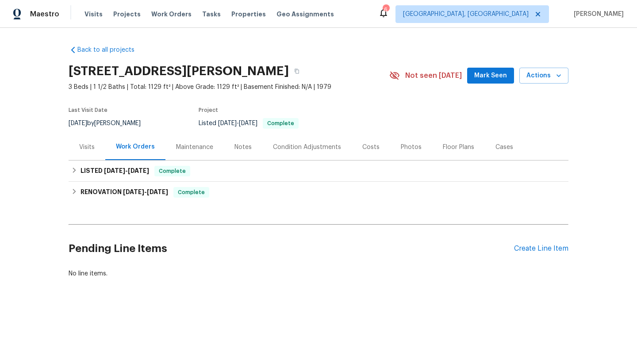
click at [94, 148] on div "Visits" at bounding box center [86, 147] width 15 height 9
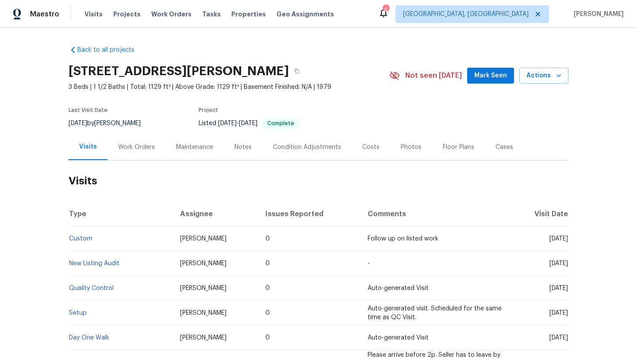
scroll to position [30, 0]
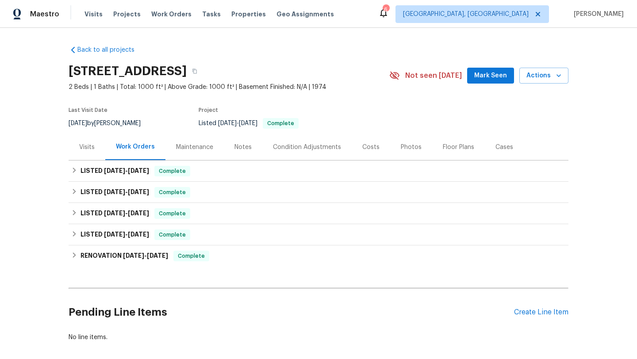
click at [92, 153] on div "Visits" at bounding box center [87, 147] width 37 height 26
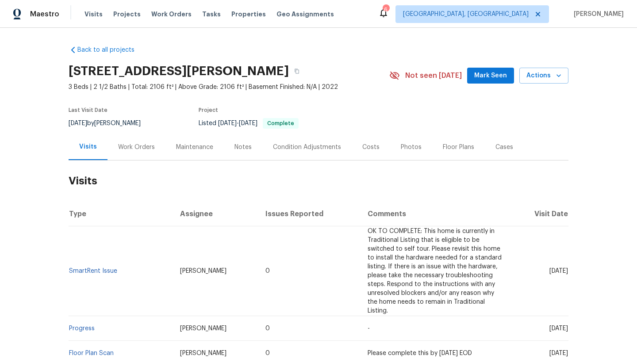
scroll to position [55, 0]
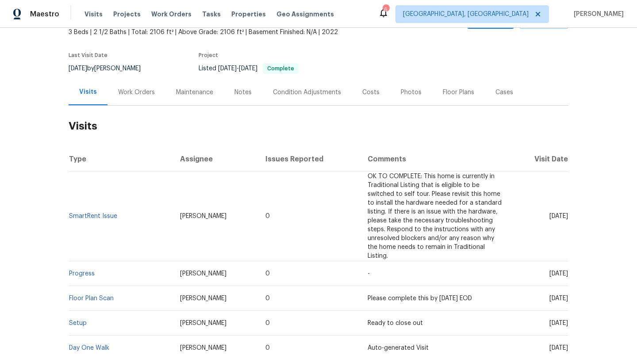
drag, startPoint x: 533, startPoint y: 218, endPoint x: 567, endPoint y: 220, distance: 34.6
click at [567, 220] on td "Thu, Jun 26 2025" at bounding box center [540, 217] width 58 height 90
copy span "Jun 26 2025"
click at [129, 89] on div "Work Orders" at bounding box center [136, 92] width 37 height 9
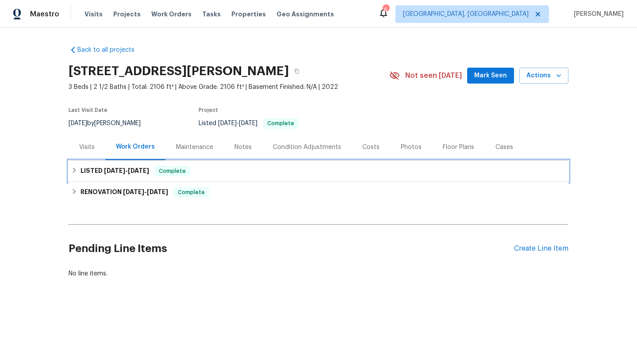
click at [149, 172] on span "3/21/25" at bounding box center [138, 171] width 21 height 6
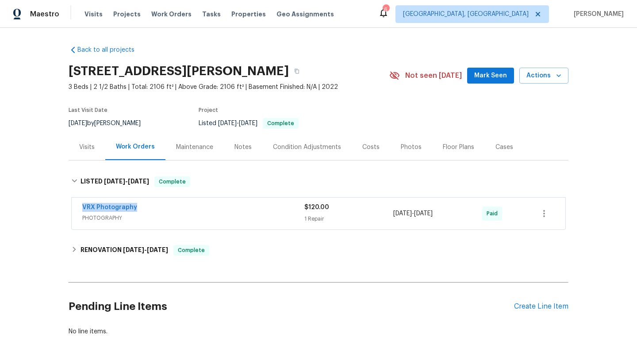
drag, startPoint x: 145, startPoint y: 208, endPoint x: 59, endPoint y: 206, distance: 86.3
click at [59, 206] on div "Back to all projects 6233 Reagan Ln, Wake Forest, NC 27587 3 Beds | 2 1/2 Baths…" at bounding box center [318, 193] width 637 height 331
copy link "VRX Photography"
drag, startPoint x: 458, startPoint y: 217, endPoint x: 391, endPoint y: 217, distance: 66.4
click at [391, 217] on div "VRX Photography PHOTOGRAPHY $120.00 1 Repair 3/20/2025 - 3/21/2025 Paid" at bounding box center [307, 213] width 451 height 21
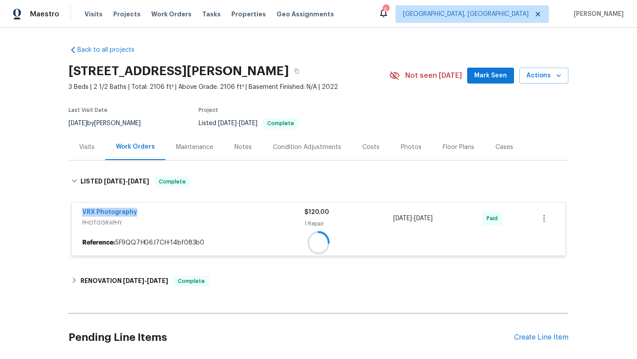
copy div "3/20/2025 - 3/21/2025"
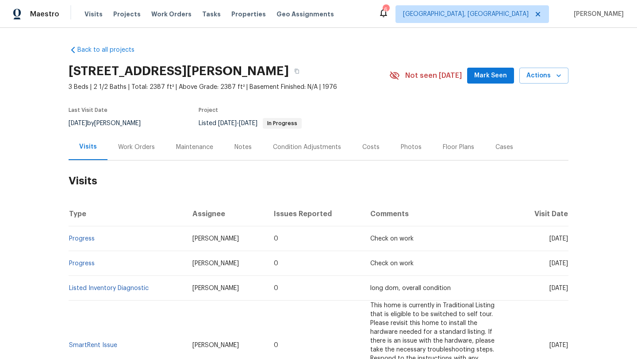
drag, startPoint x: 532, startPoint y: 240, endPoint x: 567, endPoint y: 240, distance: 35.4
click at [567, 240] on span "Thu, Aug 07 2025" at bounding box center [559, 239] width 19 height 6
copy span "Aug 07 2025"
click at [137, 148] on div "Work Orders" at bounding box center [136, 147] width 37 height 9
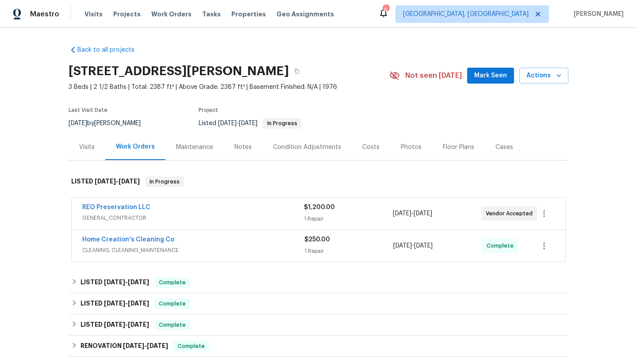
click at [174, 219] on span "GENERAL_CONTRACTOR" at bounding box center [193, 218] width 222 height 9
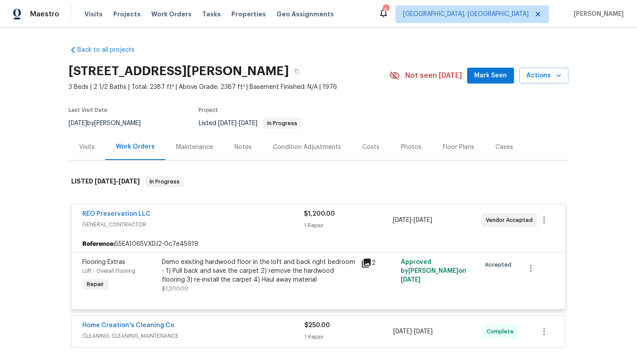
scroll to position [97, 0]
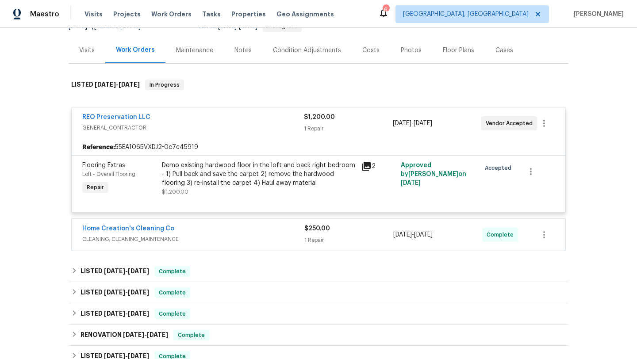
click at [208, 239] on span "CLEANING, CLEANING_MAINTENANCE" at bounding box center [193, 239] width 222 height 9
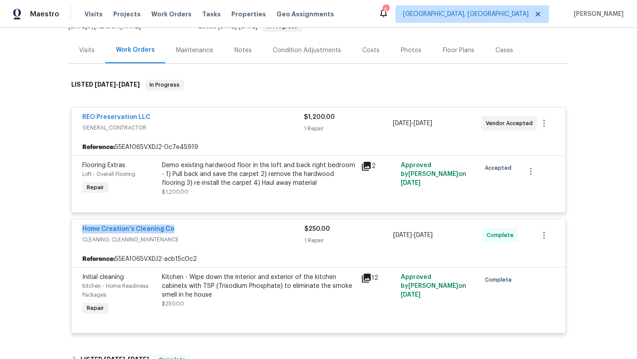
drag, startPoint x: 192, startPoint y: 227, endPoint x: 73, endPoint y: 227, distance: 118.6
click at [73, 227] on div "Home Creation's Cleaning Co CLEANING, CLEANING_MAINTENANCE $250.00 1 Repair 8/1…" at bounding box center [319, 236] width 494 height 32
copy link "Home Creation's Cleaning Co"
drag, startPoint x: 458, startPoint y: 239, endPoint x: 384, endPoint y: 238, distance: 74.8
click at [384, 238] on div "Home Creation's Cleaning Co CLEANING, CLEANING_MAINTENANCE $250.00 1 Repair 8/1…" at bounding box center [307, 235] width 451 height 21
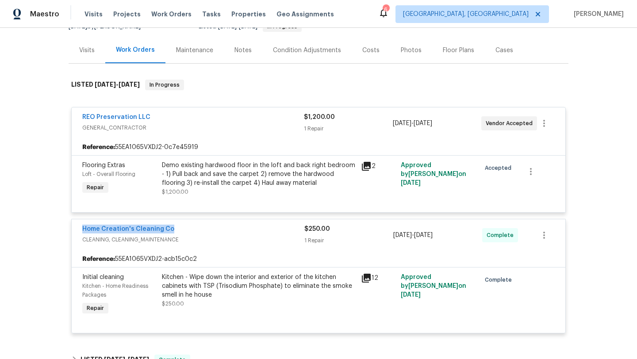
copy div "8/1/2025 - 8/6/2025"
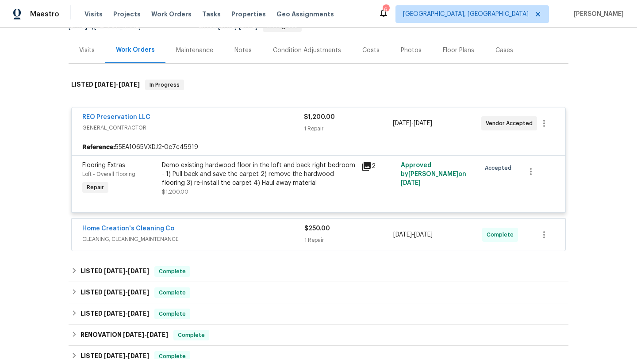
click at [84, 54] on div "Visits" at bounding box center [86, 50] width 15 height 9
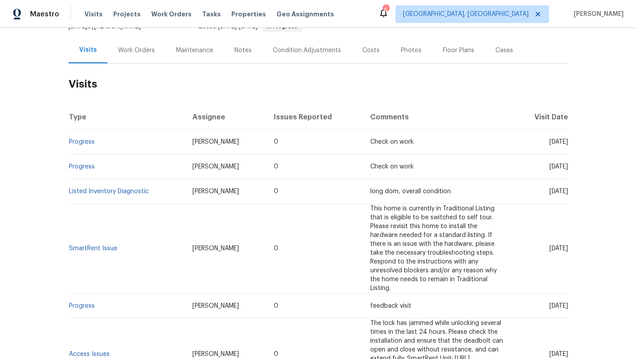
drag, startPoint x: 531, startPoint y: 142, endPoint x: 568, endPoint y: 145, distance: 36.9
click at [568, 145] on td "Thu, Aug 07 2025" at bounding box center [540, 142] width 55 height 25
copy span "Aug 07 2025"
click at [142, 50] on div "Work Orders" at bounding box center [136, 50] width 37 height 9
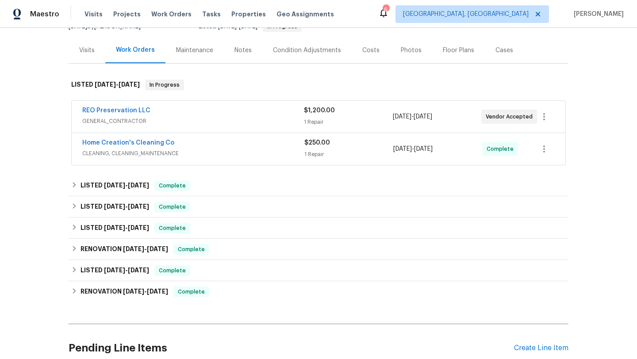
scroll to position [126, 0]
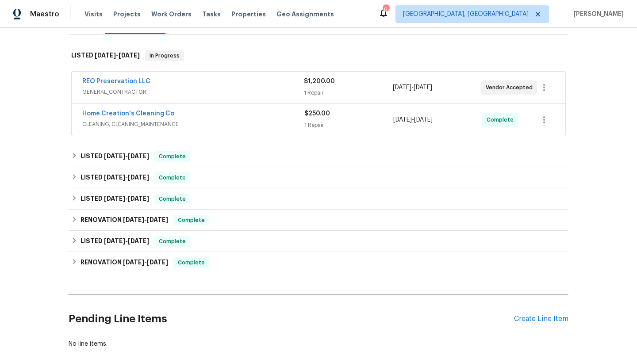
click at [188, 120] on span "CLEANING, CLEANING_MAINTENANCE" at bounding box center [193, 124] width 222 height 9
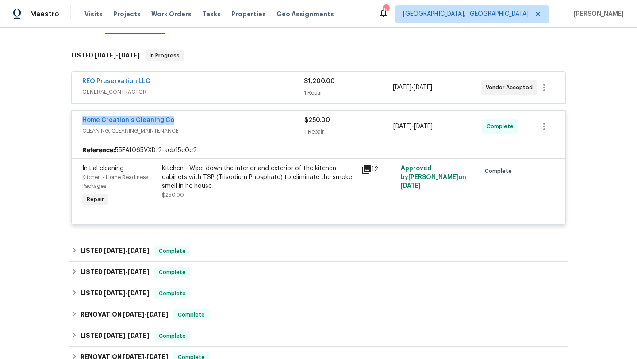
drag, startPoint x: 177, startPoint y: 121, endPoint x: 78, endPoint y: 120, distance: 99.1
click at [78, 120] on div "Home Creation's Cleaning Co CLEANING, CLEANING_MAINTENANCE $250.00 1 Repair 8/1…" at bounding box center [319, 127] width 494 height 32
copy link "Home Creation's Cleaning Co"
drag, startPoint x: 455, startPoint y: 129, endPoint x: 391, endPoint y: 129, distance: 64.2
click at [391, 129] on div "Home Creation's Cleaning Co CLEANING, CLEANING_MAINTENANCE $250.00 1 Repair 8/1…" at bounding box center [307, 126] width 451 height 21
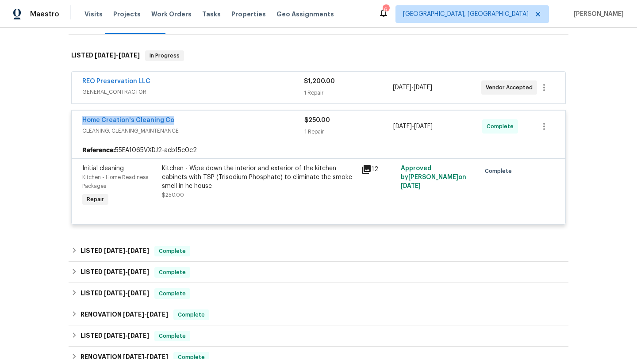
copy div "8/1/2025 - 8/6/2025"
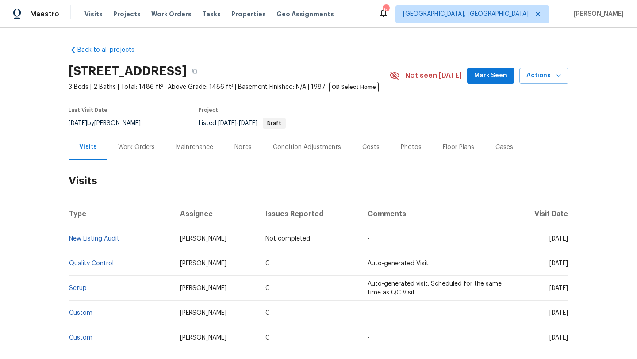
drag, startPoint x: 536, startPoint y: 265, endPoint x: 568, endPoint y: 267, distance: 32.4
click at [568, 267] on td "[DATE]" at bounding box center [540, 263] width 58 height 25
copy span "[DATE]"
click at [137, 142] on div "Work Orders" at bounding box center [137, 147] width 58 height 26
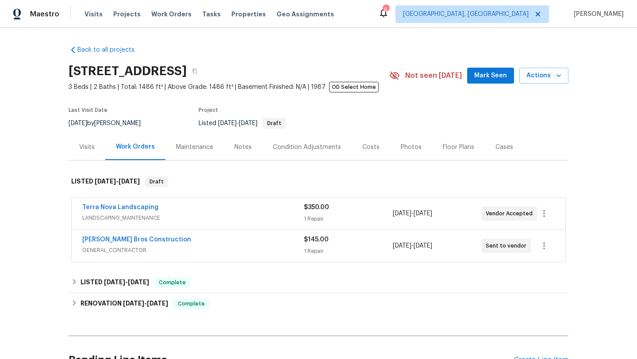
scroll to position [49, 0]
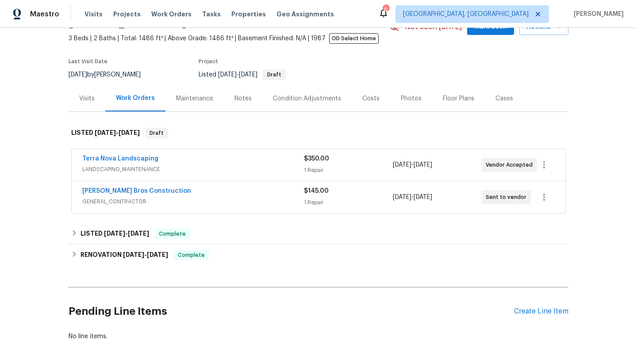
click at [172, 192] on div "Bailey Bros Construction" at bounding box center [193, 192] width 222 height 11
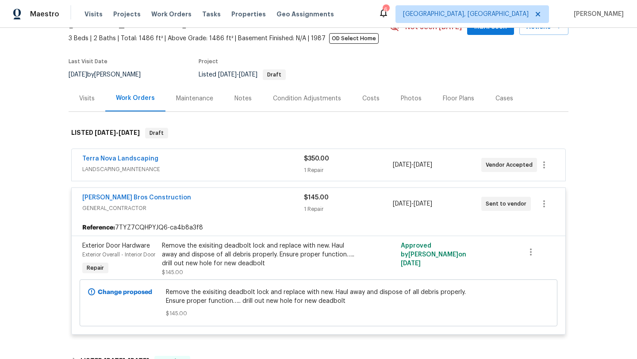
click at [211, 164] on div "Terra Nova Landscaping" at bounding box center [193, 159] width 222 height 11
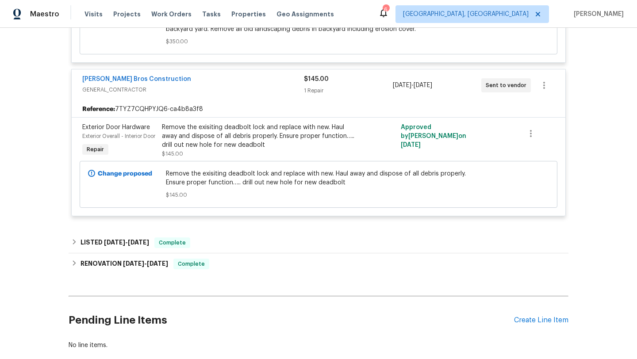
scroll to position [376, 0]
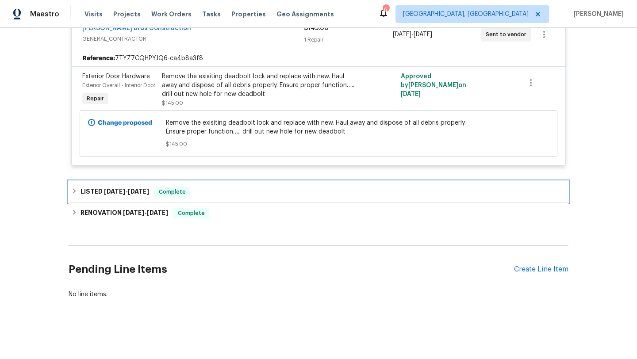
click at [214, 193] on div "LISTED 8/1/25 - 8/2/25 Complete" at bounding box center [318, 192] width 495 height 11
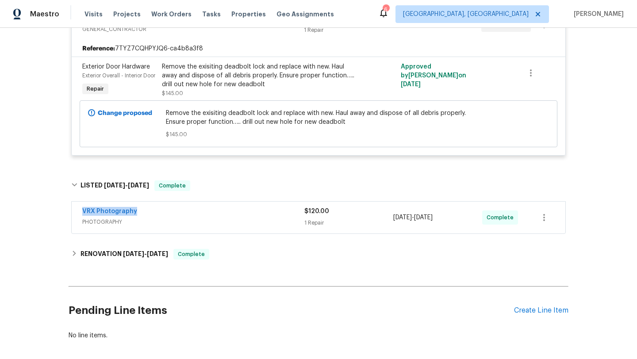
drag, startPoint x: 144, startPoint y: 221, endPoint x: 63, endPoint y: 220, distance: 81.0
click at [63, 220] on div "Back to all projects 8862 La Cartera St, San Diego, CA 92129 3 Beds | 2 Baths |…" at bounding box center [318, 193] width 637 height 331
copy link "VRX Photography"
drag, startPoint x: 454, startPoint y: 227, endPoint x: 377, endPoint y: 227, distance: 77.0
click at [377, 227] on div "VRX Photography PHOTOGRAPHY $120.00 1 Repair 8/1/2025 - 8/2/2025 Complete" at bounding box center [307, 217] width 451 height 21
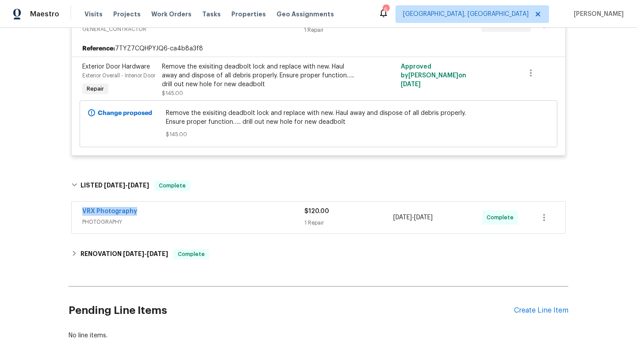
copy div "1 Repair 8/1/2025 - 8/2/2025"
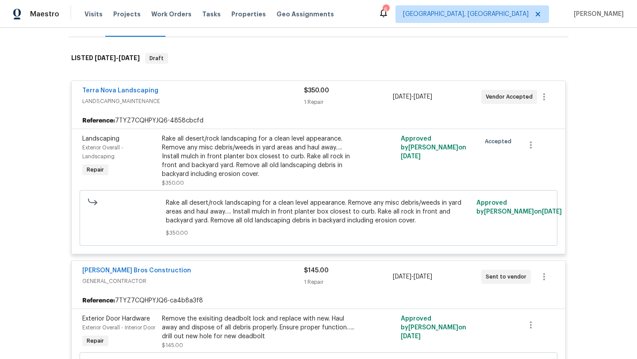
scroll to position [68, 0]
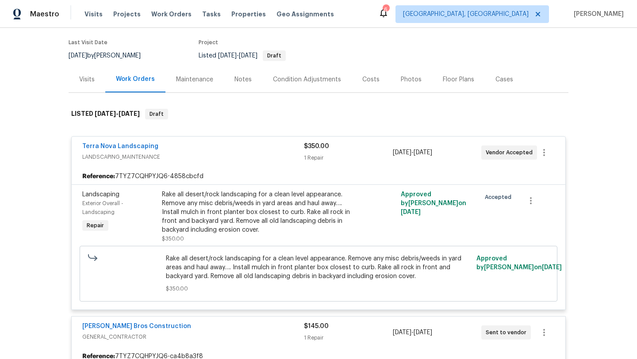
click at [81, 84] on div "Visits" at bounding box center [87, 79] width 37 height 26
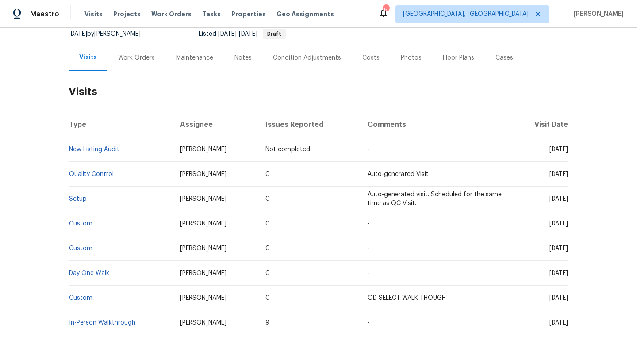
scroll to position [91, 0]
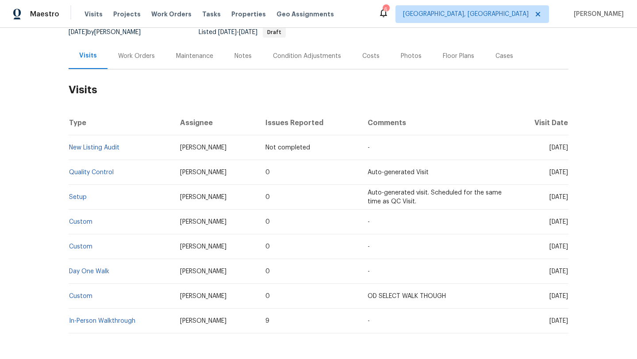
click at [132, 64] on div "Work Orders" at bounding box center [137, 56] width 58 height 26
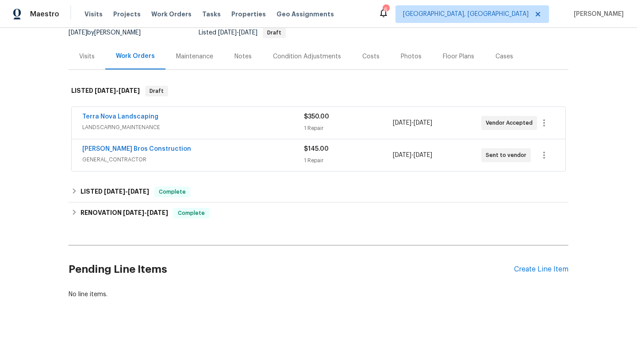
click at [191, 157] on span "GENERAL_CONTRACTOR" at bounding box center [193, 159] width 222 height 9
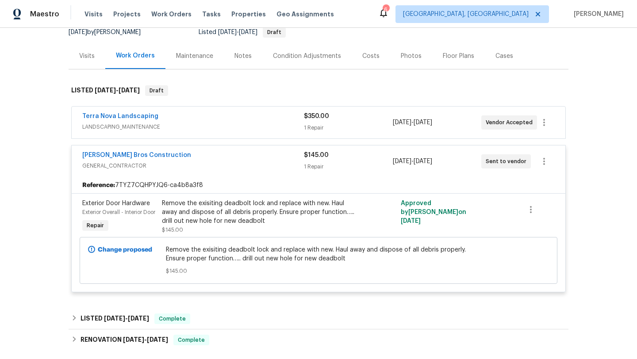
click at [100, 58] on div "Visits" at bounding box center [87, 56] width 37 height 26
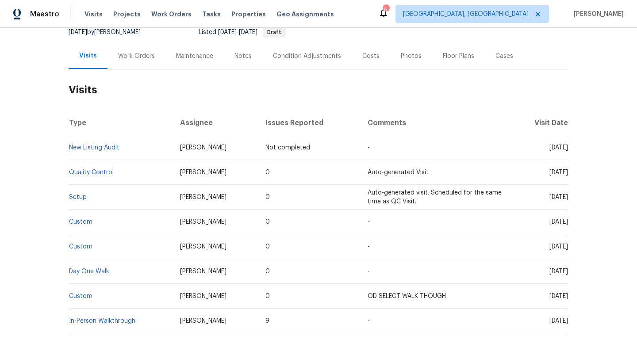
click at [147, 49] on div "Work Orders" at bounding box center [137, 56] width 58 height 26
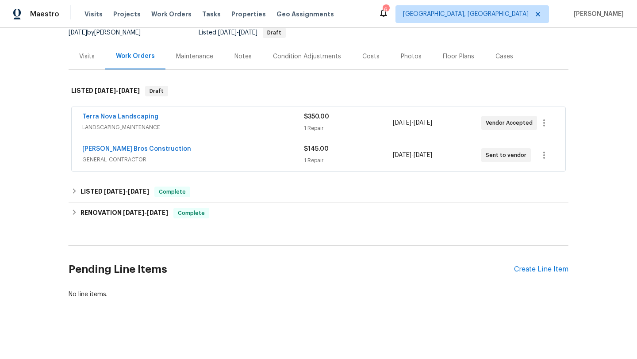
scroll to position [91, 0]
click at [184, 160] on span "GENERAL_CONTRACTOR" at bounding box center [193, 159] width 222 height 9
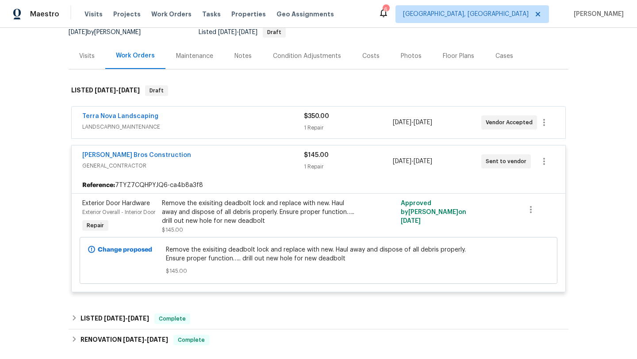
click at [88, 52] on div "Visits" at bounding box center [86, 56] width 15 height 9
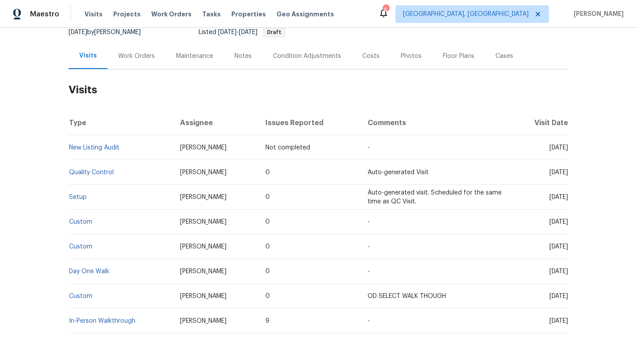
click at [151, 61] on div "Work Orders" at bounding box center [137, 56] width 58 height 26
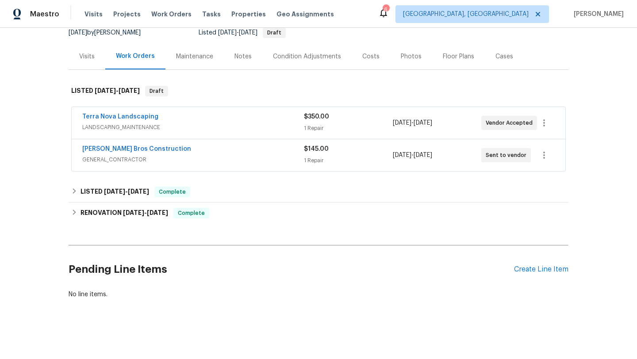
scroll to position [91, 0]
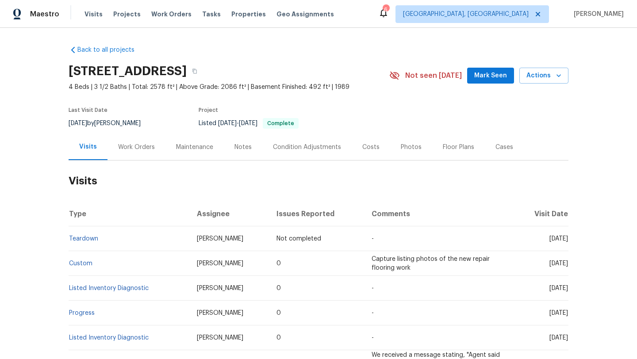
click at [141, 157] on div "Work Orders" at bounding box center [137, 147] width 58 height 26
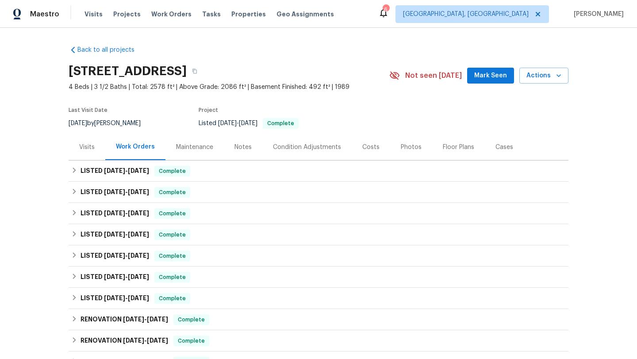
click at [89, 148] on div "Visits" at bounding box center [86, 147] width 15 height 9
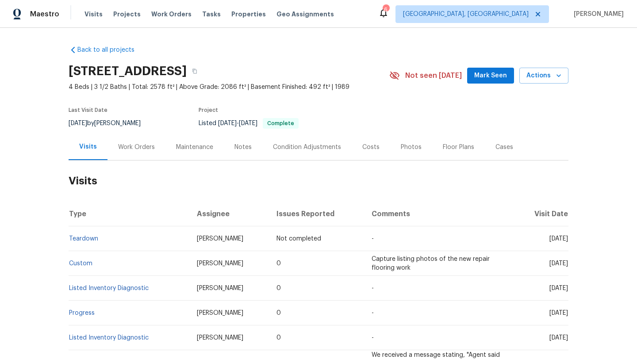
drag, startPoint x: 533, startPoint y: 238, endPoint x: 568, endPoint y: 241, distance: 35.1
click at [568, 241] on td "Mon, Sep 01 2025" at bounding box center [542, 239] width 54 height 25
copy span "Sep 01 2025"
click at [145, 150] on div "Work Orders" at bounding box center [136, 147] width 37 height 9
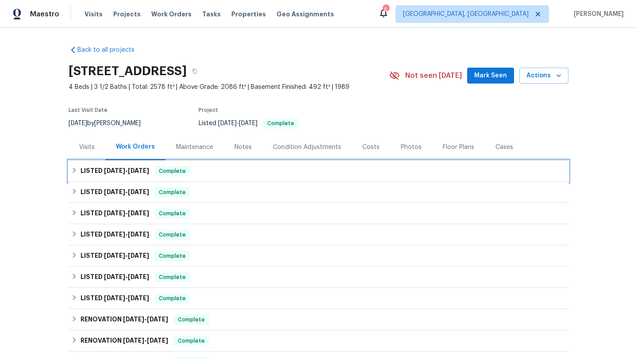
click at [160, 176] on div "Complete" at bounding box center [172, 171] width 36 height 11
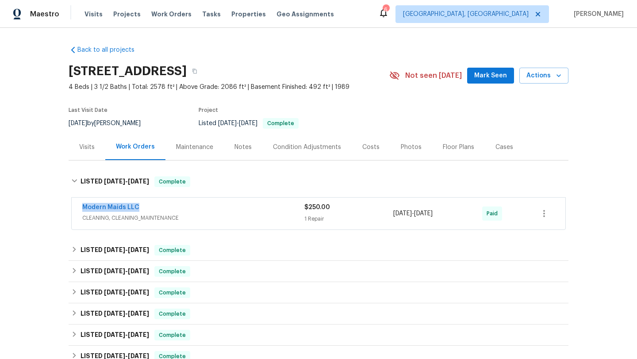
drag, startPoint x: 150, startPoint y: 209, endPoint x: 80, endPoint y: 208, distance: 70.4
click at [80, 208] on div "Modern Maids LLC CLEANING, CLEANING_MAINTENANCE $250.00 1 Repair 7/28/2025 - 7/…" at bounding box center [319, 214] width 494 height 32
copy link "Modern Maids LLC"
drag, startPoint x: 462, startPoint y: 216, endPoint x: 377, endPoint y: 211, distance: 85.1
click at [377, 211] on div "Modern Maids LLC CLEANING, CLEANING_MAINTENANCE $250.00 1 Repair 7/28/2025 - 7/…" at bounding box center [307, 213] width 451 height 21
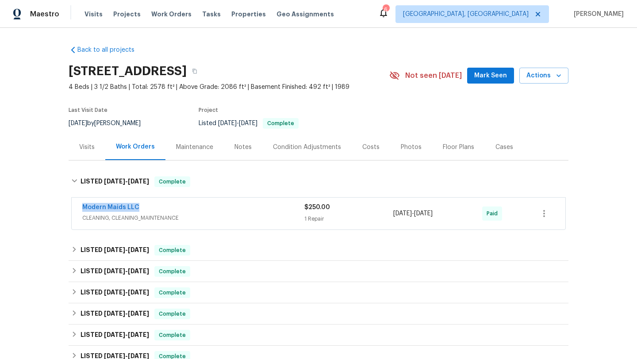
copy div "1 Repair 7/28/2025 - 7/28/2025"
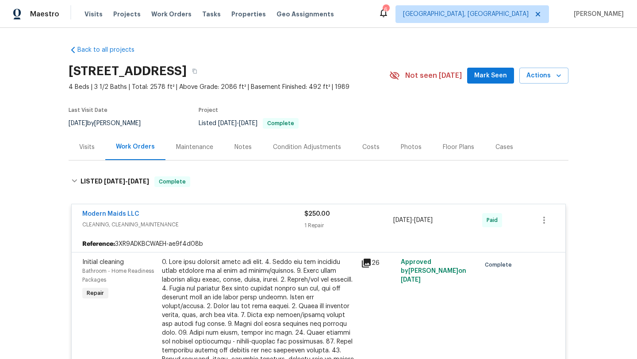
click at [508, 150] on div "Cases" at bounding box center [505, 147] width 18 height 9
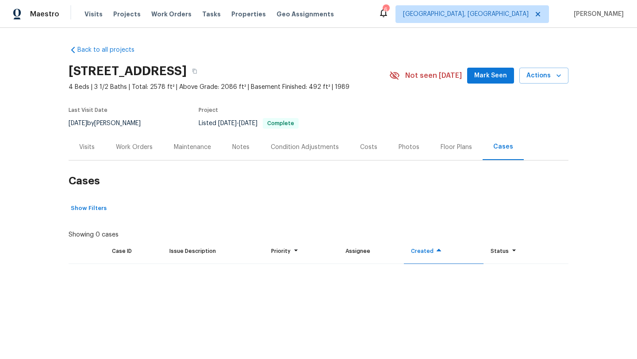
click at [139, 148] on div "Work Orders" at bounding box center [134, 147] width 37 height 9
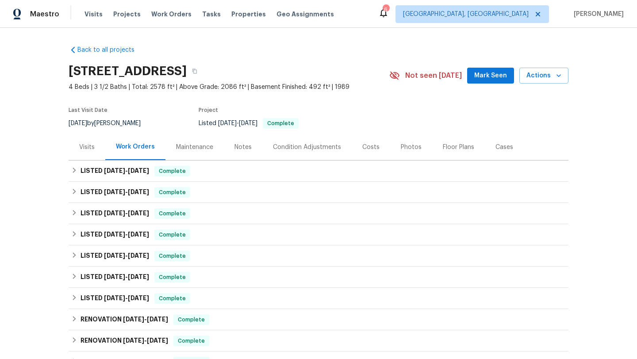
click at [83, 149] on div "Visits" at bounding box center [86, 147] width 15 height 9
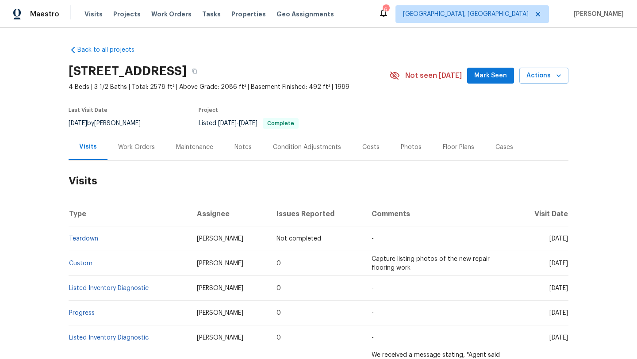
click at [133, 153] on div "Work Orders" at bounding box center [137, 147] width 58 height 26
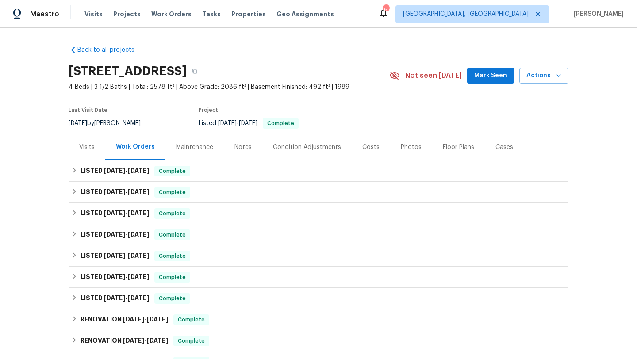
click at [508, 149] on div "Cases" at bounding box center [505, 147] width 18 height 9
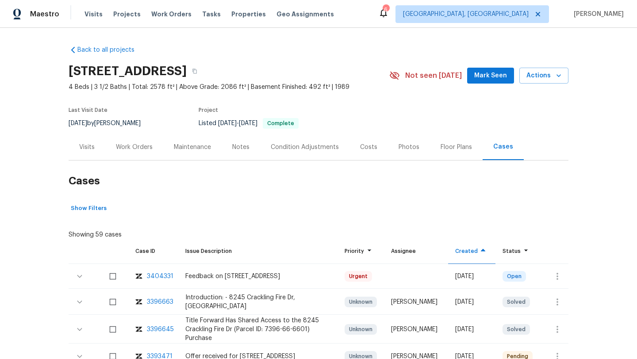
click at [122, 150] on div "Work Orders" at bounding box center [134, 147] width 37 height 9
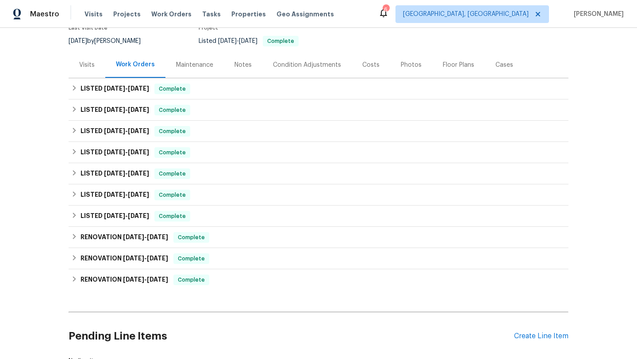
scroll to position [149, 0]
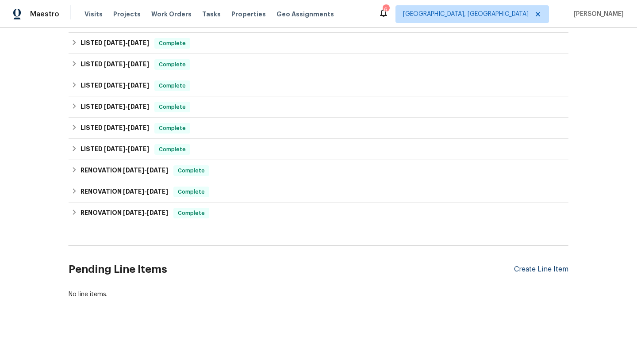
click at [535, 269] on div "Create Line Item" at bounding box center [541, 270] width 54 height 8
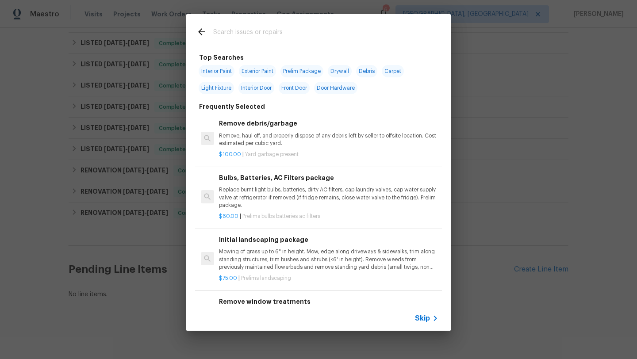
click at [429, 321] on span "Skip" at bounding box center [422, 318] width 15 height 9
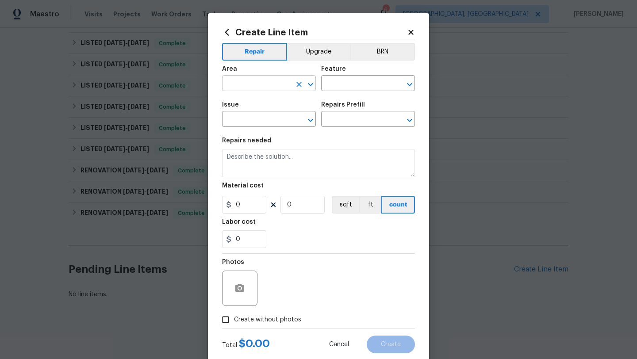
click at [247, 88] on input "text" at bounding box center [256, 84] width 69 height 14
click at [258, 119] on li "Interior Overall" at bounding box center [269, 119] width 94 height 15
type input "Interior Overall"
click at [369, 79] on input "text" at bounding box center [355, 84] width 69 height 14
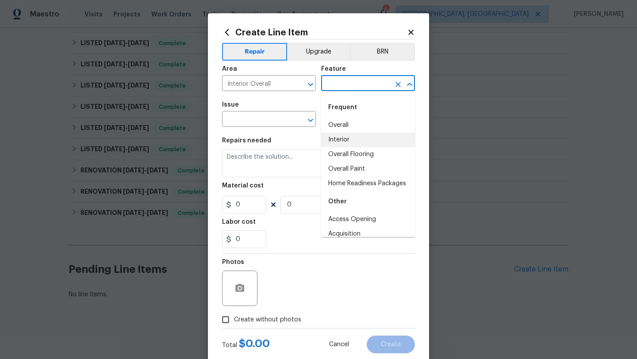
click at [363, 134] on li "Interior" at bounding box center [368, 140] width 94 height 15
type input "Interior"
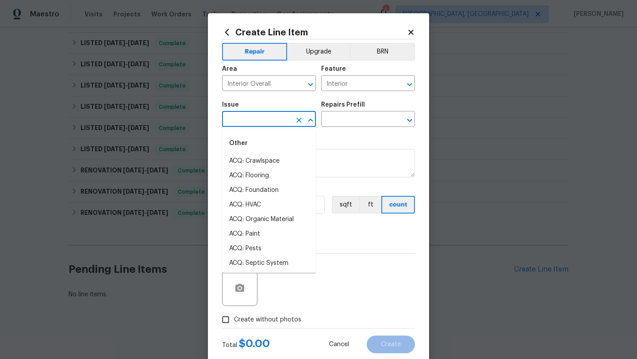
click at [259, 118] on input "text" at bounding box center [256, 120] width 69 height 14
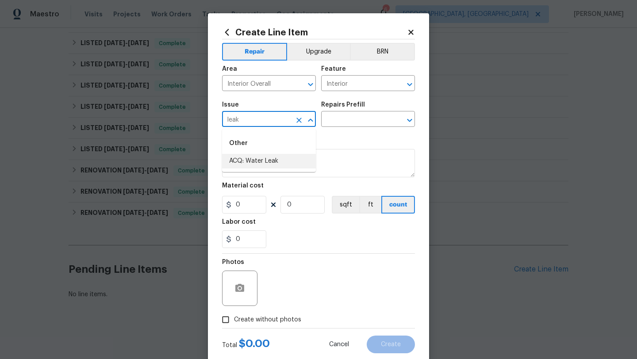
click at [256, 163] on li "ACQ: Water Leak" at bounding box center [269, 161] width 94 height 15
type input "ACQ: Water Leak"
click at [350, 119] on input "text" at bounding box center [355, 120] width 69 height 14
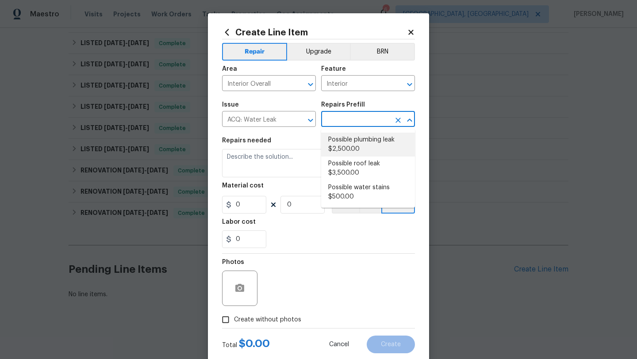
click at [378, 146] on li "Possible plumbing leak $2,500.00" at bounding box center [368, 145] width 94 height 24
type input "Acquisition"
type input "Possible plumbing leak $2,500.00"
type textarea "Acquisition Scope: Possible plumbing leak"
type input "2500"
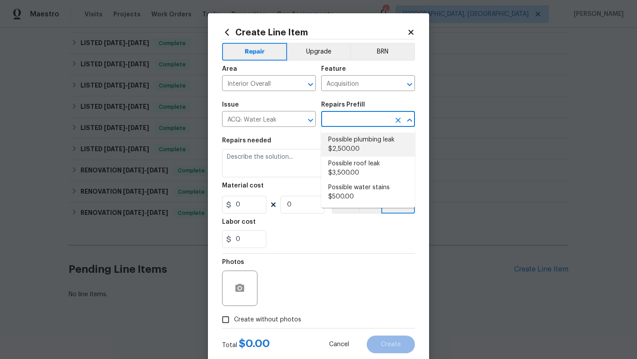
type input "1"
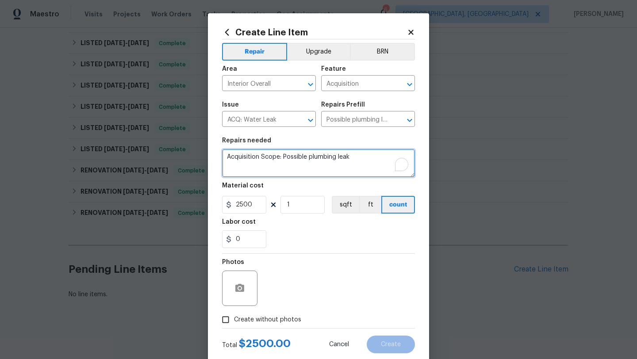
drag, startPoint x: 366, startPoint y: 163, endPoint x: 199, endPoint y: 154, distance: 167.6
click at [199, 154] on div "Create Line Item Repair Upgrade BRN Area Interior Overall ​ Feature Acquisition…" at bounding box center [318, 179] width 637 height 359
paste textarea "The inspector found a leak in the bathroom wall extending to the bottom. The ca…"
type textarea "The inspector found a leak in the bathroom wall extending to the bottom. The ca…"
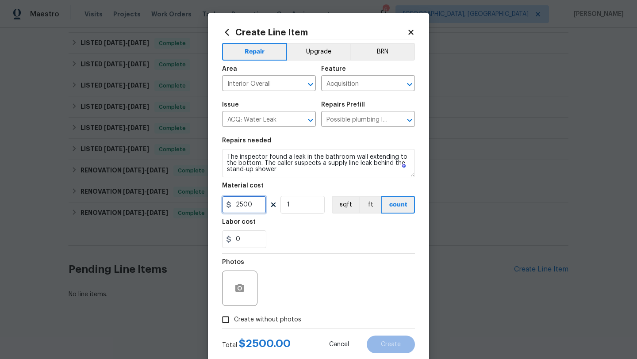
drag, startPoint x: 255, startPoint y: 207, endPoint x: 214, endPoint y: 206, distance: 41.6
click at [214, 207] on div "Create Line Item Repair Upgrade BRN Area Interior Overall ​ Feature Acquisition…" at bounding box center [318, 190] width 221 height 354
type input "75"
click at [229, 314] on input "Create without photos" at bounding box center [225, 320] width 17 height 17
checkbox input "true"
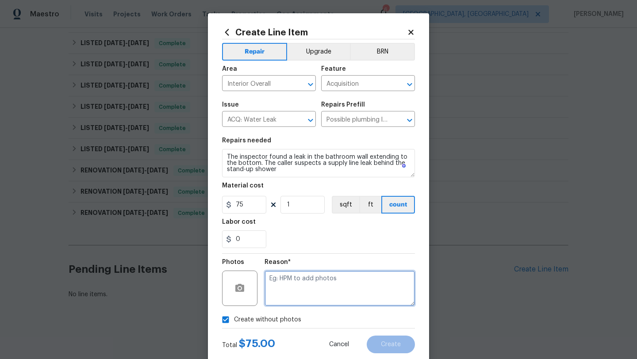
click at [298, 297] on textarea at bounding box center [340, 288] width 150 height 35
type textarea "N/A"
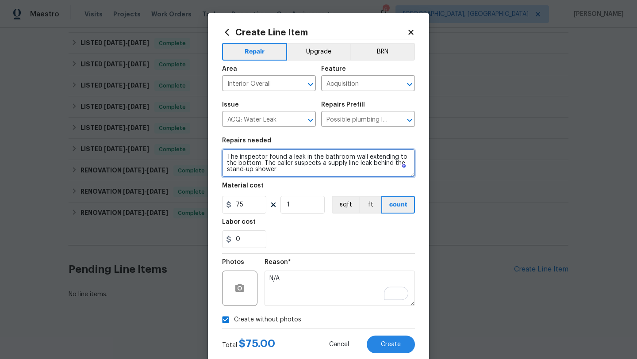
click at [314, 169] on textarea "The inspector found a leak in the bathroom wall extending to the bottom. The ca…" at bounding box center [318, 163] width 193 height 28
paste textarea "(Remove and paste feedback message here) Please prioritize this WO due to a lea…"
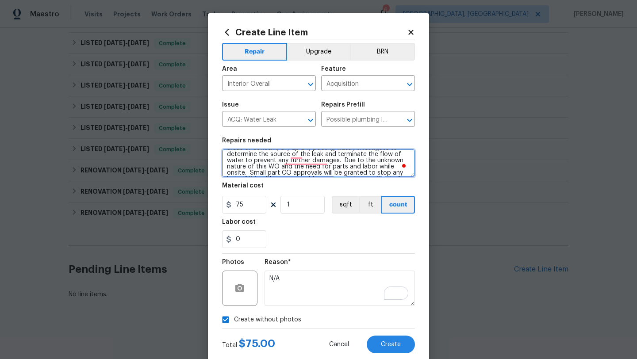
scroll to position [9, 0]
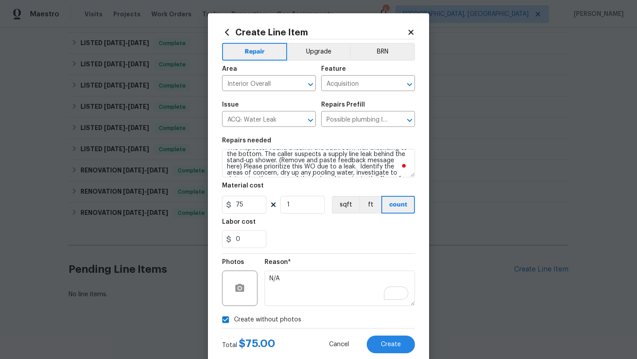
click at [408, 161] on span at bounding box center [405, 166] width 8 height 11
drag, startPoint x: 278, startPoint y: 161, endPoint x: 410, endPoint y: 159, distance: 131.4
click at [410, 160] on textarea "The inspector found a leak in the bathroom wall extending to the bottom. The ca…" at bounding box center [318, 163] width 193 height 28
click at [368, 172] on textarea "The inspector found a leak in the bathroom wall extending to the bottom. The ca…" at bounding box center [318, 163] width 193 height 28
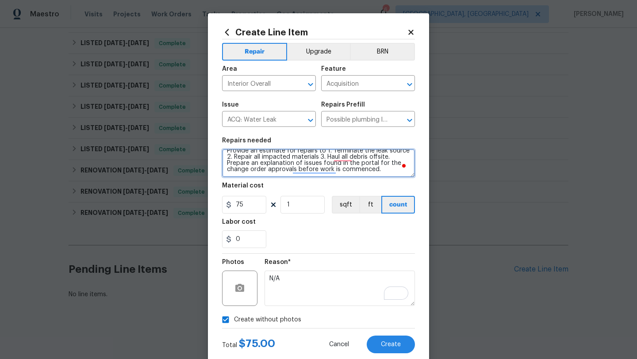
scroll to position [22, 0]
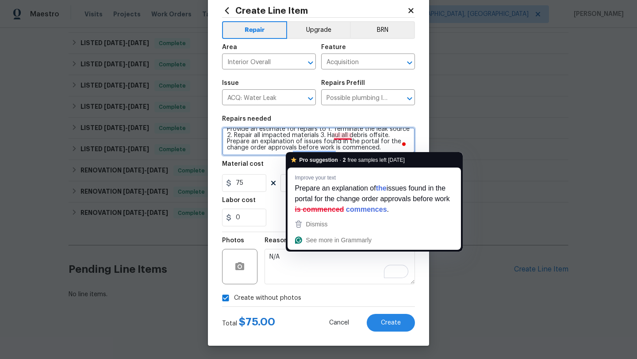
click at [344, 136] on textarea "The inspector found a leak in the bathroom wall extending to the bottom. The ca…" at bounding box center [318, 141] width 193 height 28
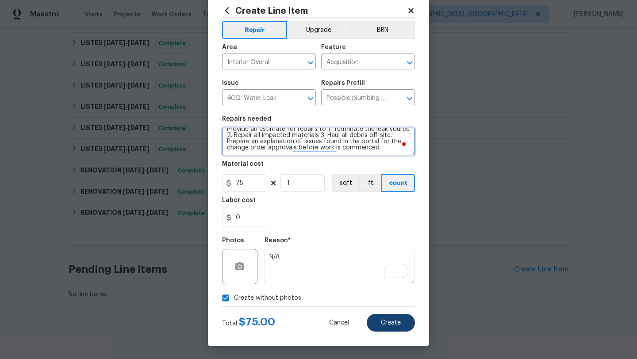
type textarea "The inspector found a leak in the bathroom wall extending to the bottom. The ca…"
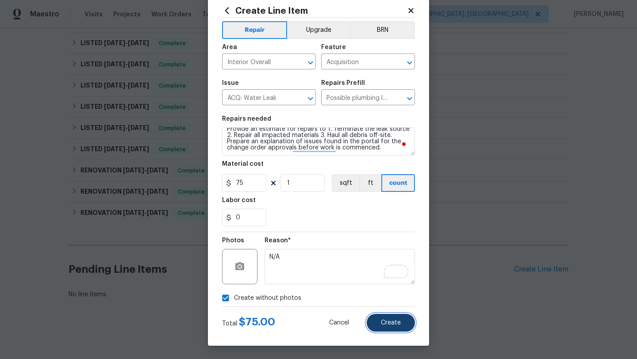
click at [398, 321] on span "Create" at bounding box center [391, 323] width 20 height 7
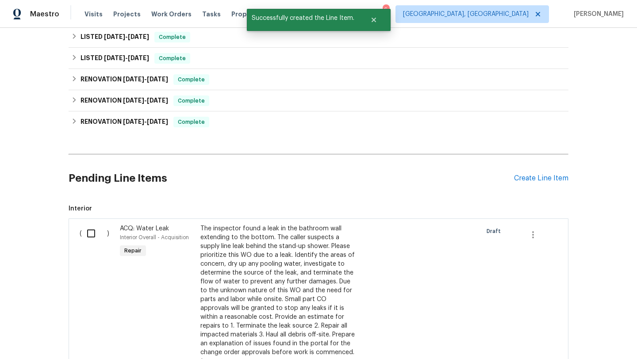
scroll to position [276, 0]
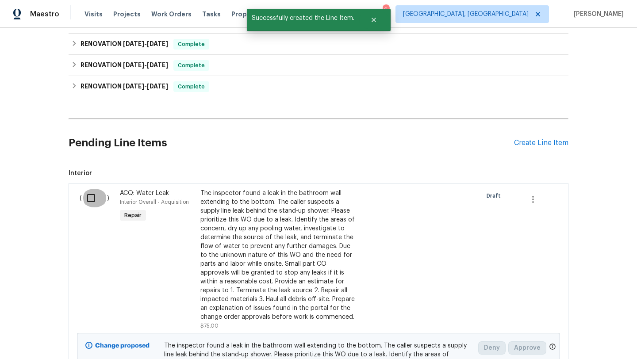
click at [87, 199] on input "checkbox" at bounding box center [94, 198] width 25 height 19
checkbox input "true"
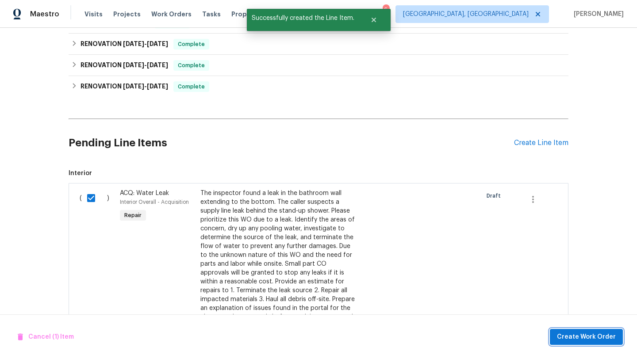
click at [592, 337] on span "Create Work Order" at bounding box center [586, 337] width 59 height 11
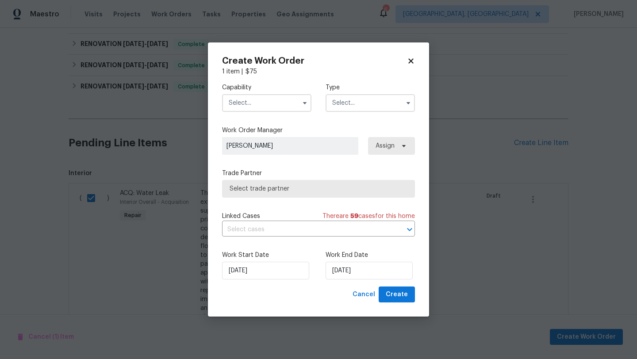
click at [247, 101] on input "text" at bounding box center [266, 103] width 89 height 18
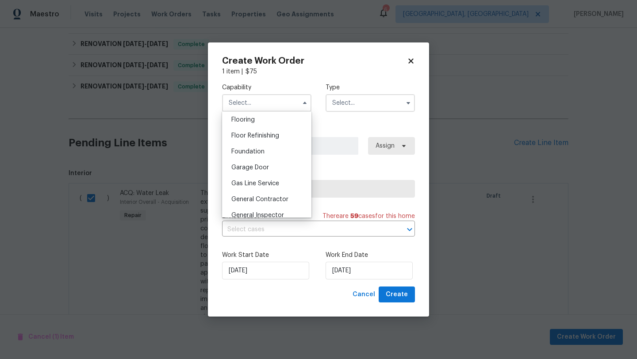
scroll to position [353, 0]
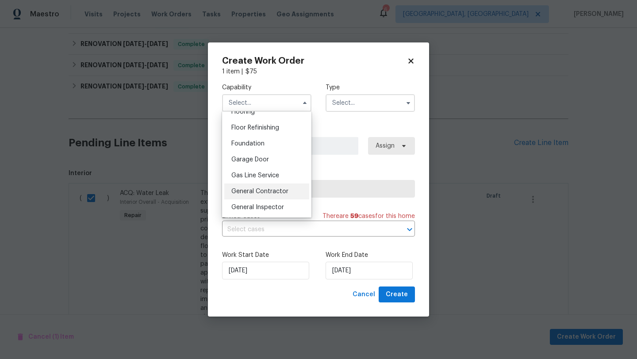
click at [265, 189] on span "General Contractor" at bounding box center [259, 192] width 57 height 6
type input "General Contractor"
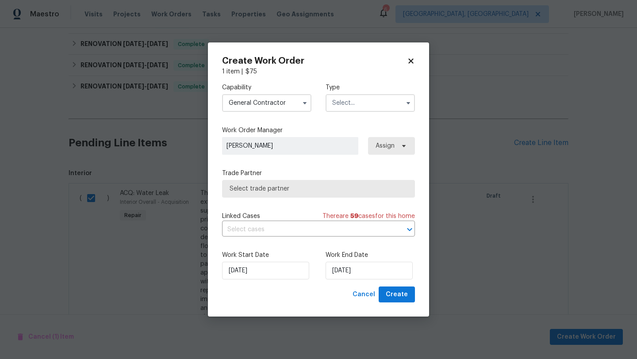
click at [353, 103] on input "text" at bounding box center [370, 103] width 89 height 18
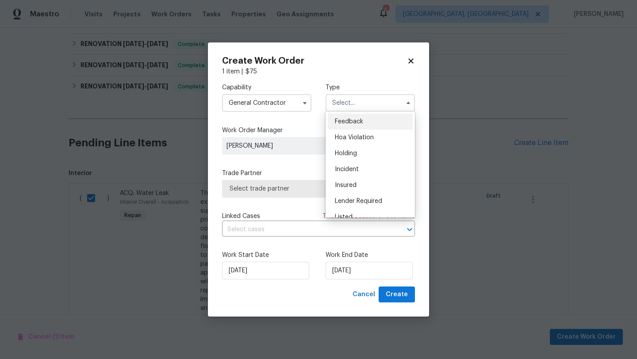
click at [350, 124] on span "Feedback" at bounding box center [349, 122] width 28 height 6
type input "Feedback"
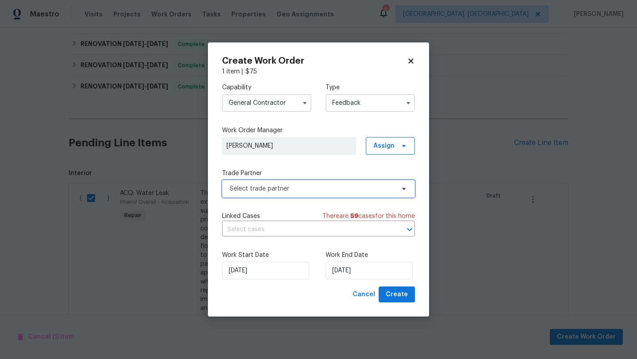
click at [292, 188] on span "Select trade partner" at bounding box center [312, 189] width 165 height 9
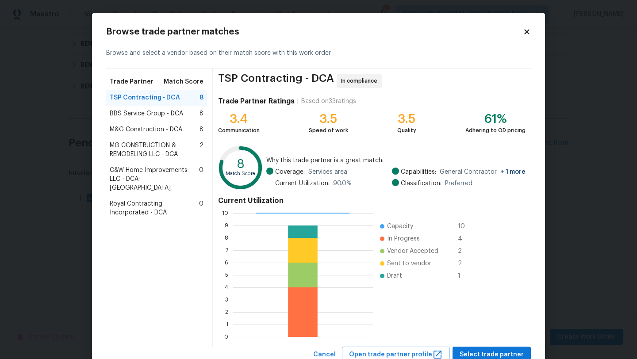
scroll to position [31, 0]
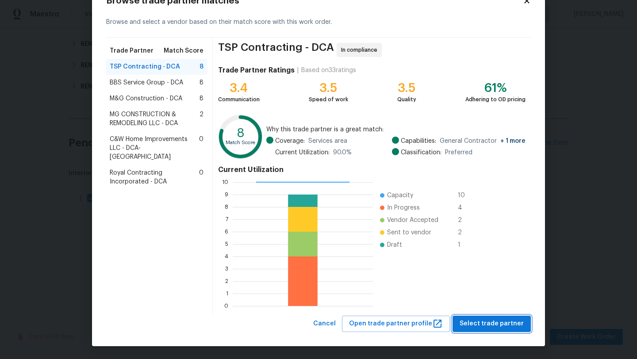
click at [501, 321] on span "Select trade partner" at bounding box center [492, 324] width 64 height 11
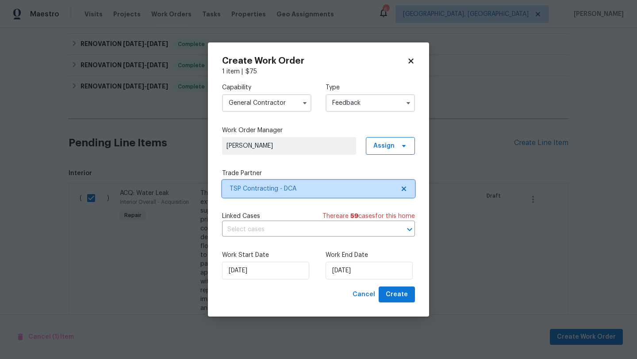
scroll to position [0, 0]
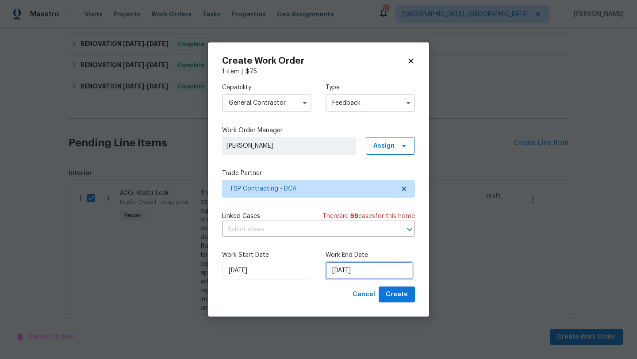
click at [382, 269] on input "10/08/2025" at bounding box center [369, 271] width 87 height 18
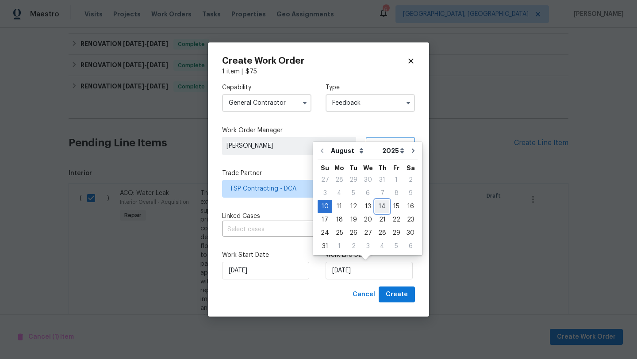
click at [383, 206] on div "14" at bounding box center [382, 206] width 14 height 12
type input "14/08/2025"
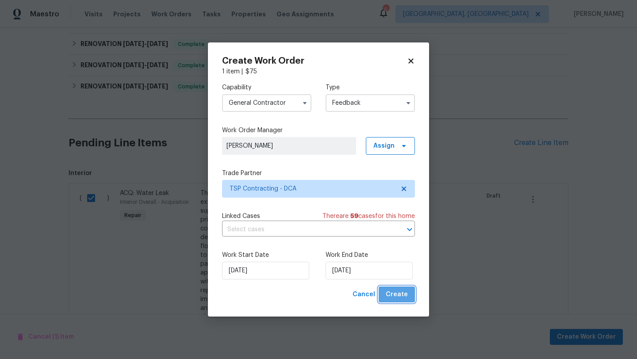
click at [411, 294] on button "Create" at bounding box center [397, 295] width 36 height 16
checkbox input "false"
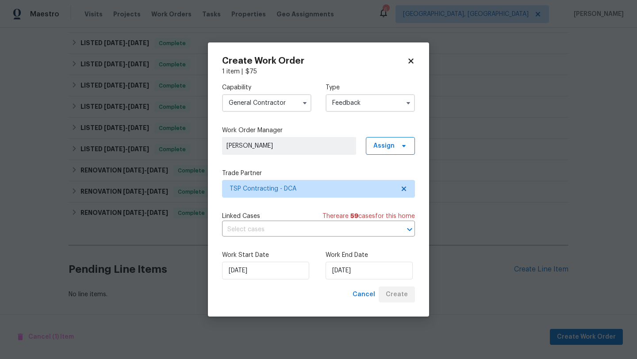
scroll to position [170, 0]
click at [413, 61] on icon at bounding box center [411, 61] width 8 height 8
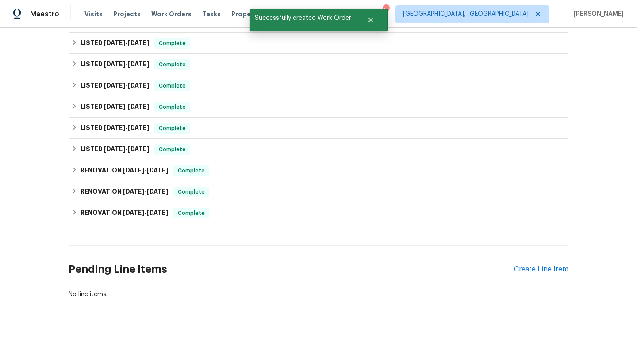
scroll to position [0, 0]
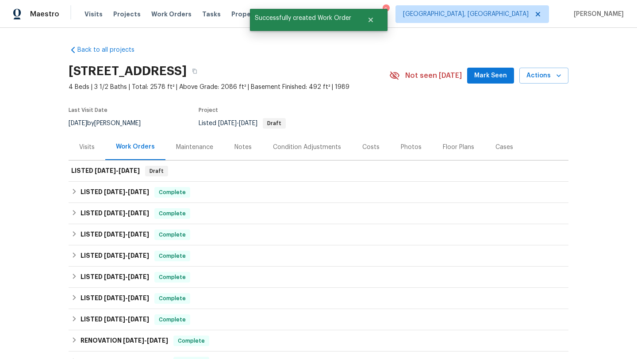
click at [89, 143] on div "Visits" at bounding box center [86, 147] width 15 height 9
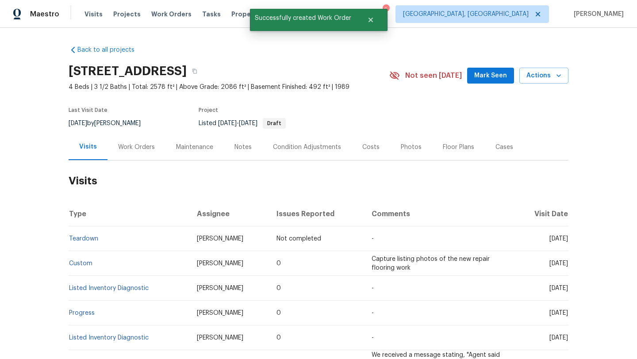
click at [132, 146] on div "Work Orders" at bounding box center [136, 147] width 37 height 9
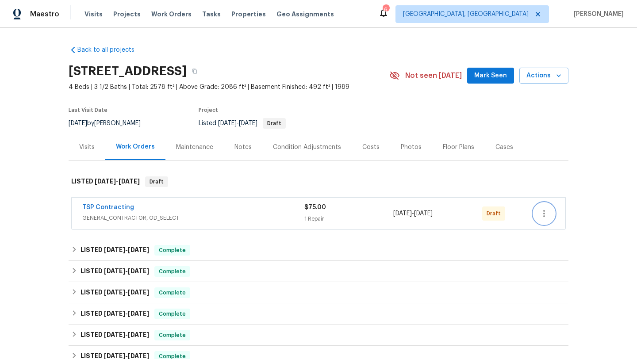
click at [553, 215] on button "button" at bounding box center [544, 213] width 21 height 21
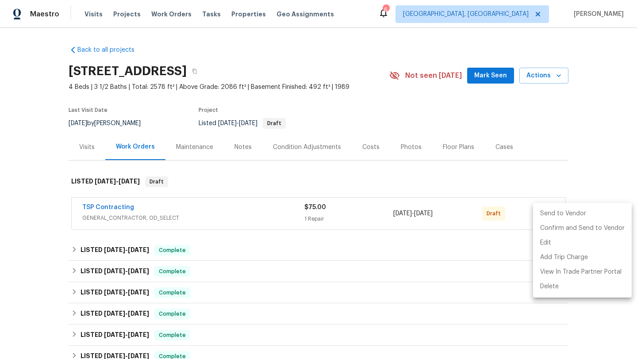
click at [550, 216] on li "Send to Vendor" at bounding box center [582, 214] width 99 height 15
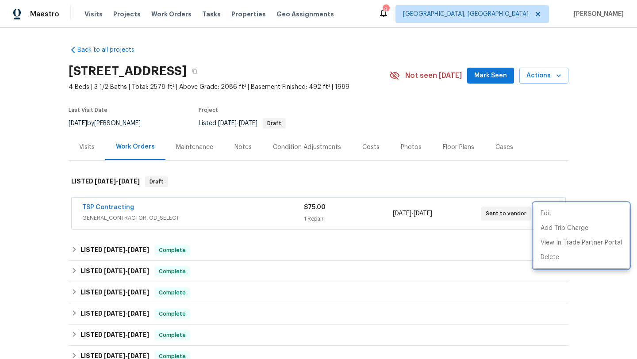
click at [233, 220] on div at bounding box center [318, 179] width 637 height 359
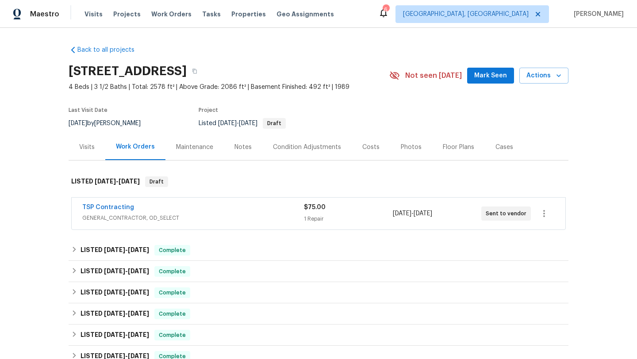
click at [233, 211] on div "TSP Contracting" at bounding box center [193, 208] width 222 height 11
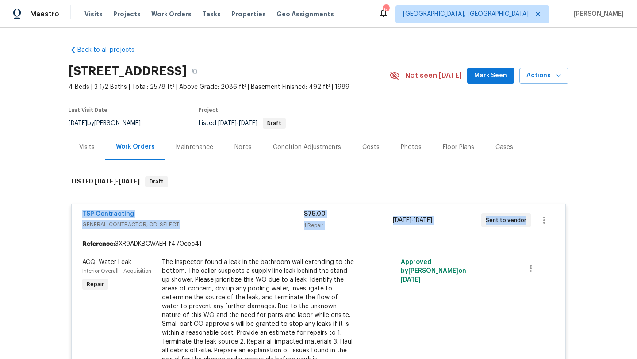
drag, startPoint x: 525, startPoint y: 223, endPoint x: 42, endPoint y: 212, distance: 482.9
click at [42, 212] on div "Back to all projects [STREET_ADDRESS] 4 Beds | 3 1/2 Baths | Total: 2578 ft² | …" at bounding box center [318, 193] width 637 height 331
copy div "TSP Contracting GENERAL_CONTRACTOR, OD_SELECT $75.00 1 Repair [DATE] - [DATE] S…"
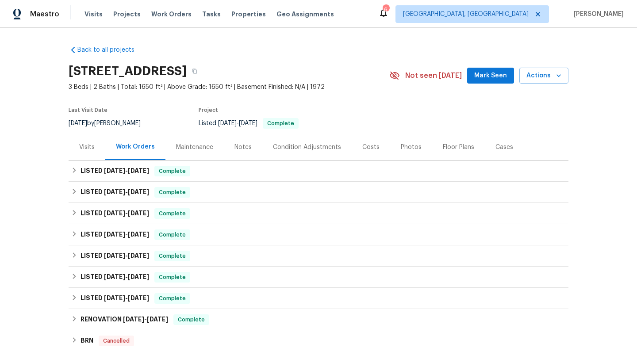
click at [95, 150] on div "Visits" at bounding box center [87, 147] width 37 height 26
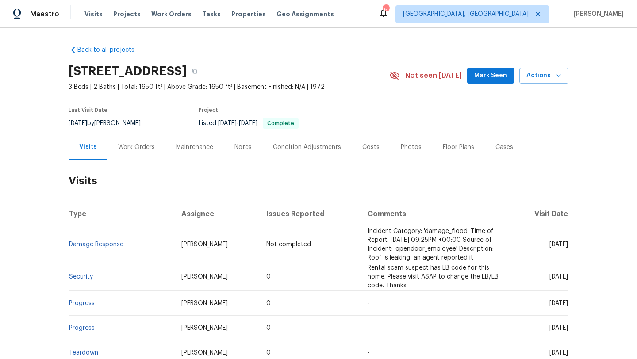
click at [152, 155] on div "Work Orders" at bounding box center [137, 147] width 58 height 26
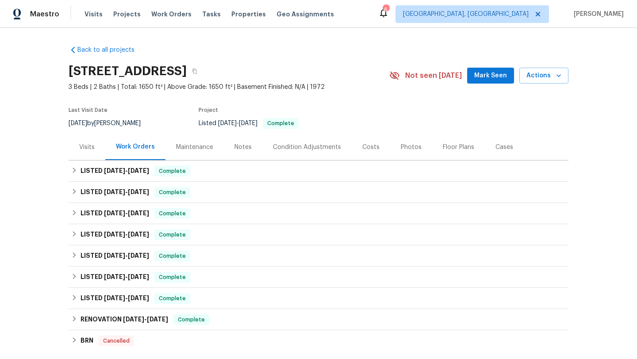
click at [80, 151] on div "Visits" at bounding box center [86, 147] width 15 height 9
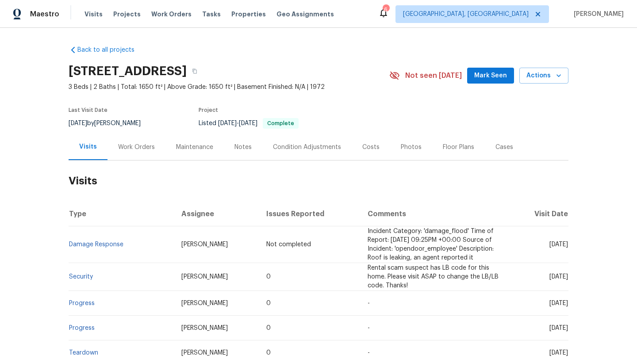
click at [134, 138] on div "Work Orders" at bounding box center [137, 147] width 58 height 26
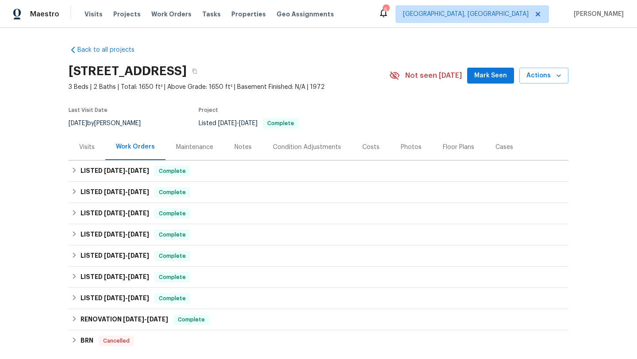
click at [89, 156] on div "Visits" at bounding box center [87, 147] width 37 height 26
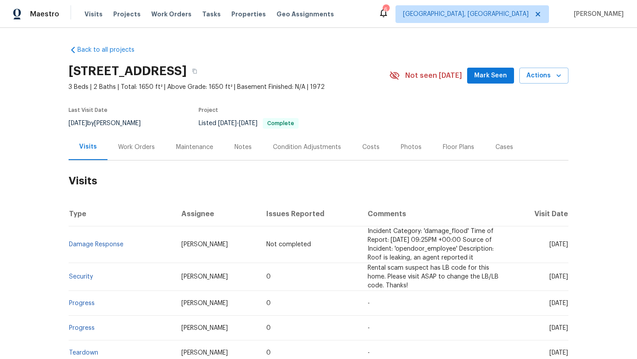
click at [135, 151] on div "Work Orders" at bounding box center [136, 147] width 37 height 9
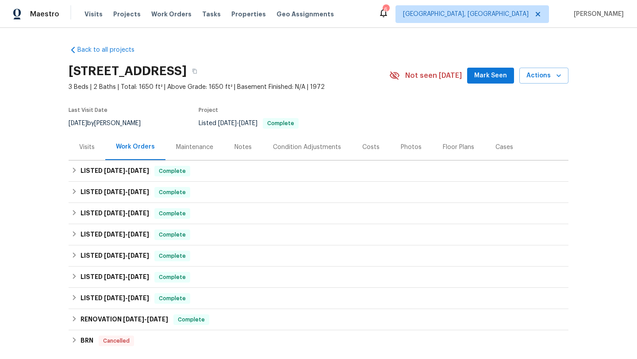
click at [95, 154] on div "Visits" at bounding box center [87, 147] width 37 height 26
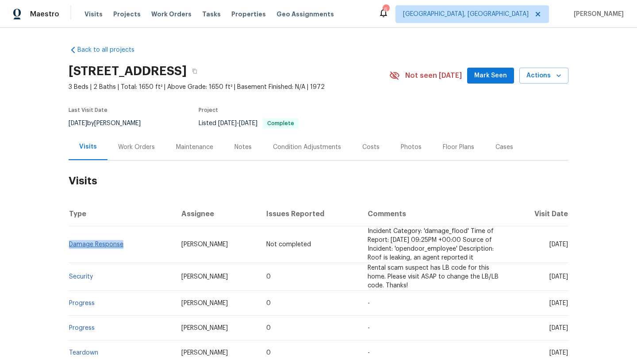
drag, startPoint x: 125, startPoint y: 249, endPoint x: 69, endPoint y: 250, distance: 56.2
click at [69, 250] on td "Damage Response" at bounding box center [122, 245] width 106 height 37
copy link "Damage Response"
